Goal: Navigation & Orientation: Find specific page/section

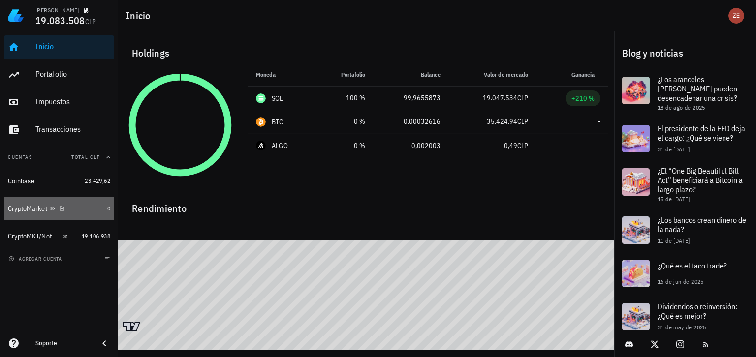
click at [23, 210] on div "CryptoMarket" at bounding box center [27, 209] width 39 height 8
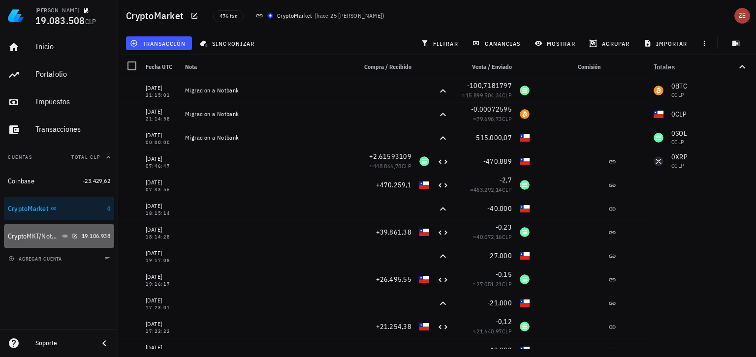
click at [28, 237] on div "CryptoMKT/NotBank" at bounding box center [34, 236] width 52 height 8
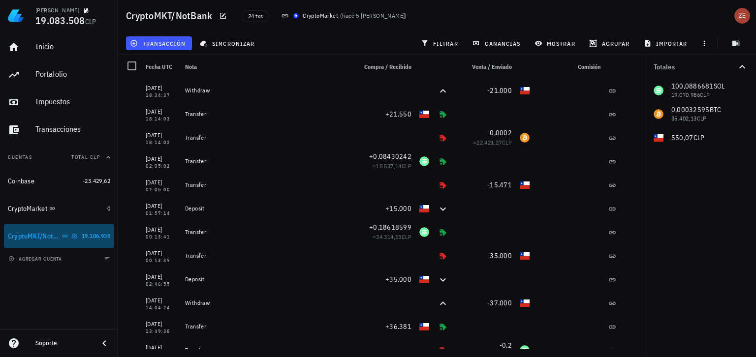
click at [54, 242] on div "CryptoMKT/NotBank" at bounding box center [43, 236] width 70 height 21
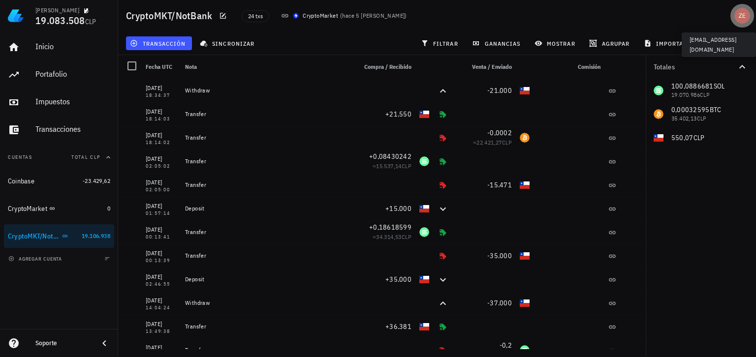
click at [744, 16] on div "avatar" at bounding box center [742, 16] width 16 height 16
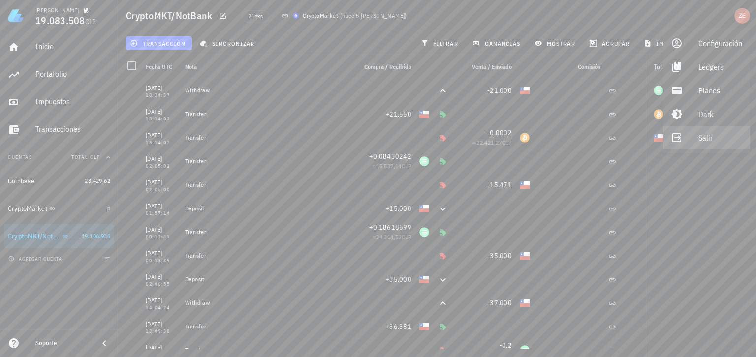
click at [693, 138] on link "Salir" at bounding box center [706, 138] width 87 height 24
